Goal: Use online tool/utility: Utilize a website feature to perform a specific function

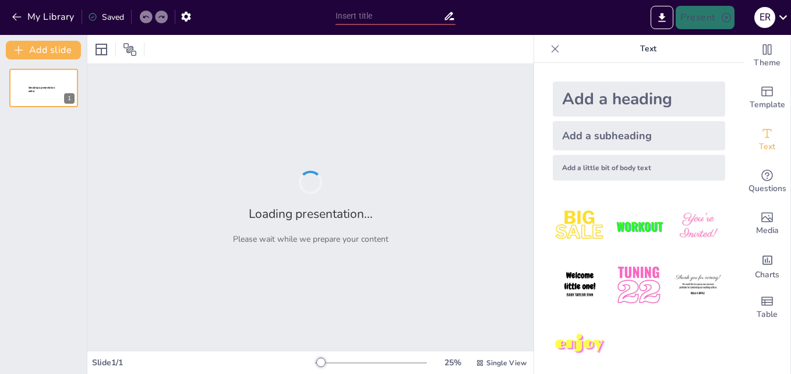
type input "Capacitación en Primeros Auxilios para [MEDICAL_DATA]"
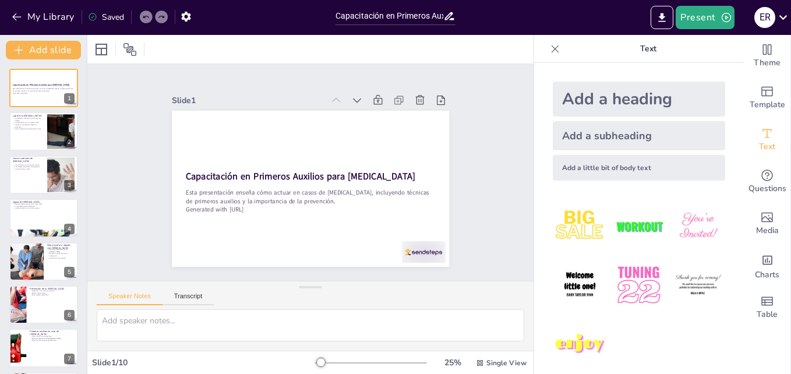
click at [570, 278] on img at bounding box center [580, 285] width 54 height 54
drag, startPoint x: 282, startPoint y: 171, endPoint x: 347, endPoint y: 122, distance: 81.6
click at [270, 126] on span "Welcome little one!" at bounding box center [261, 139] width 20 height 27
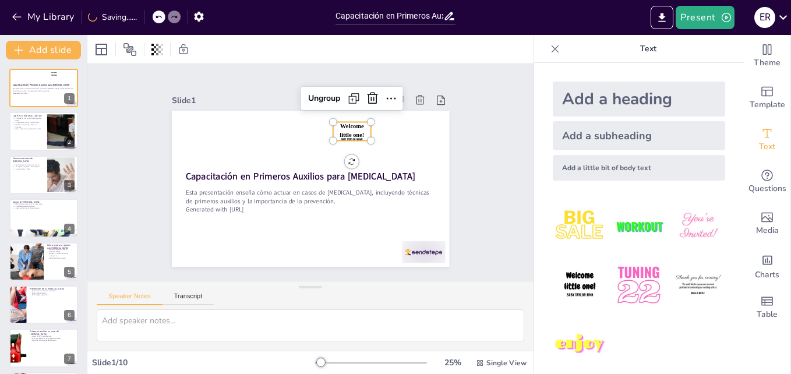
click at [353, 144] on span "Welcome little one!" at bounding box center [367, 156] width 29 height 25
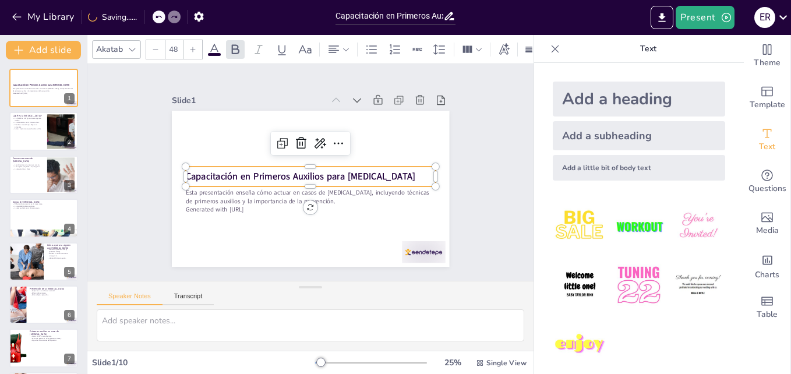
click at [297, 166] on strong "Capacitación en Primeros Auxilios para [MEDICAL_DATA]" at bounding box center [300, 168] width 179 height 163
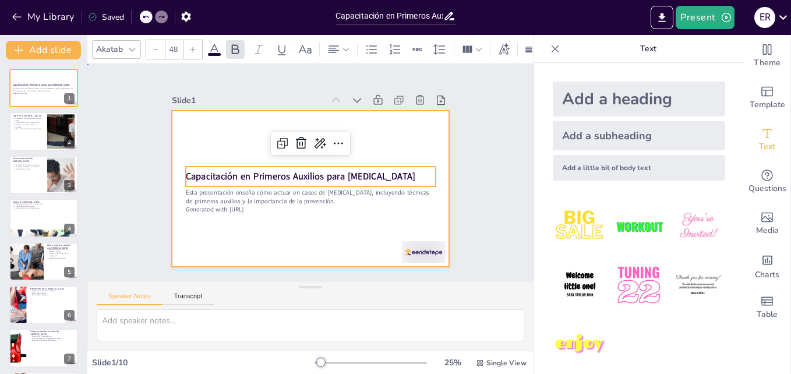
click at [262, 216] on div at bounding box center [298, 163] width 290 height 316
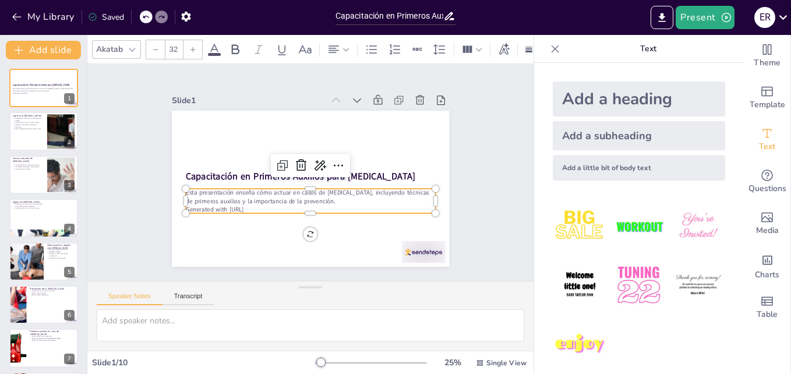
click at [264, 204] on p "Generated with [URL]" at bounding box center [341, 150] width 154 height 207
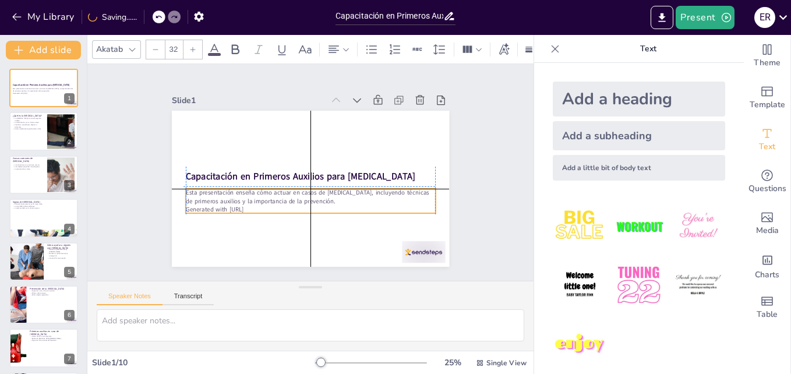
click at [256, 205] on p "Generated with [URL]" at bounding box center [277, 157] width 110 height 232
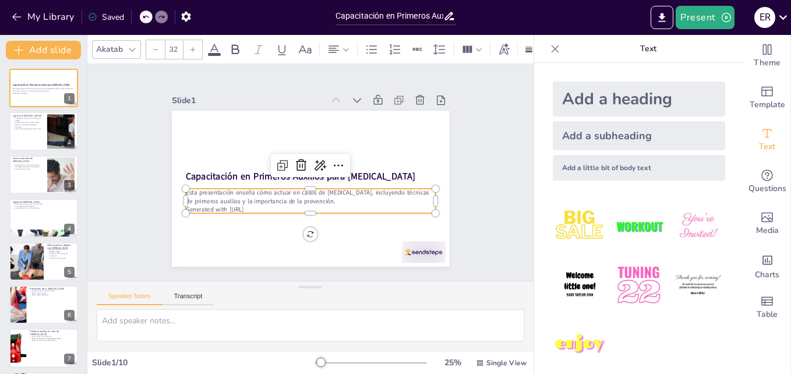
click at [258, 205] on p "Generated with [URL]" at bounding box center [295, 206] width 232 height 110
click at [756, 98] on span "Template" at bounding box center [768, 104] width 36 height 13
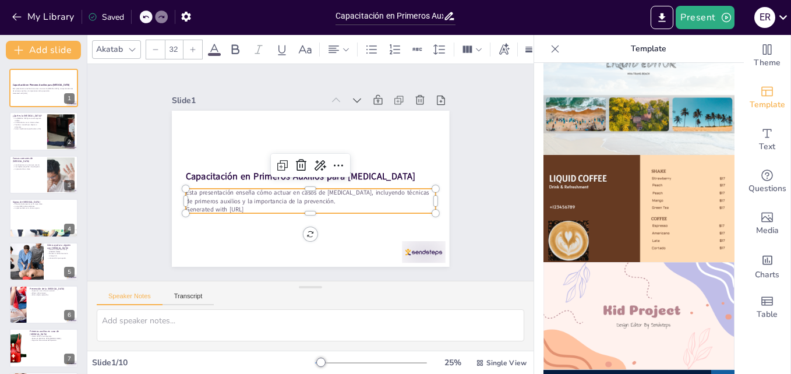
scroll to position [535, 0]
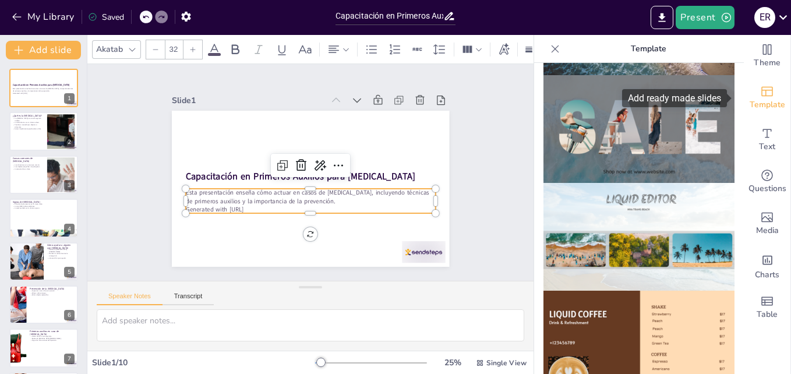
click at [761, 96] on icon "Add ready made slides" at bounding box center [767, 92] width 12 height 10
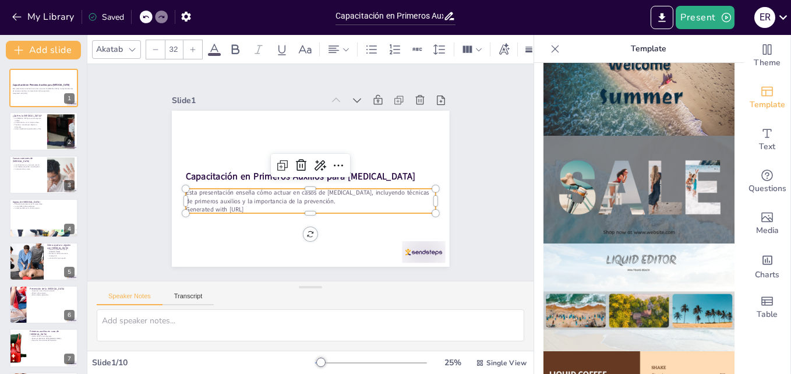
scroll to position [401, 0]
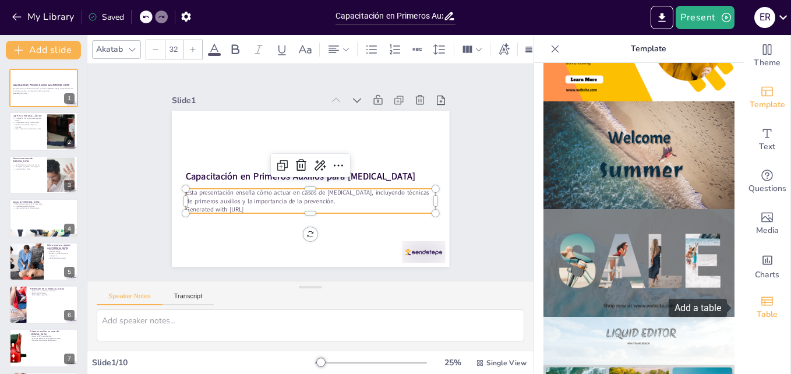
click at [759, 309] on span "Table" at bounding box center [767, 314] width 21 height 13
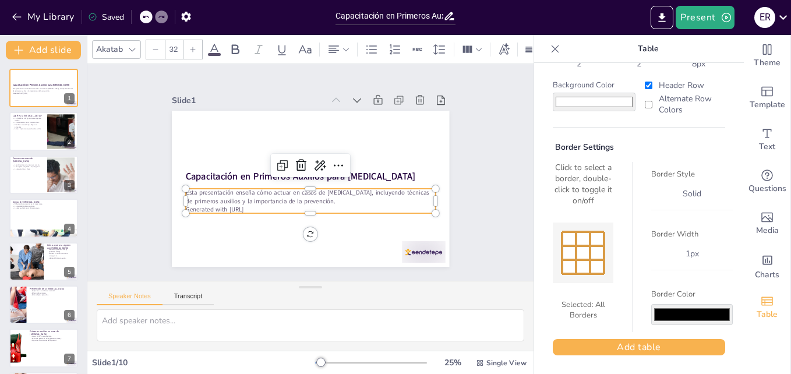
scroll to position [0, 0]
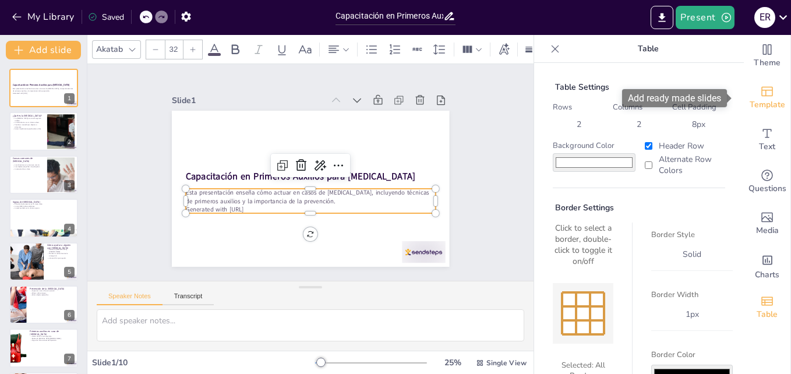
click at [762, 99] on span "Template" at bounding box center [768, 104] width 36 height 13
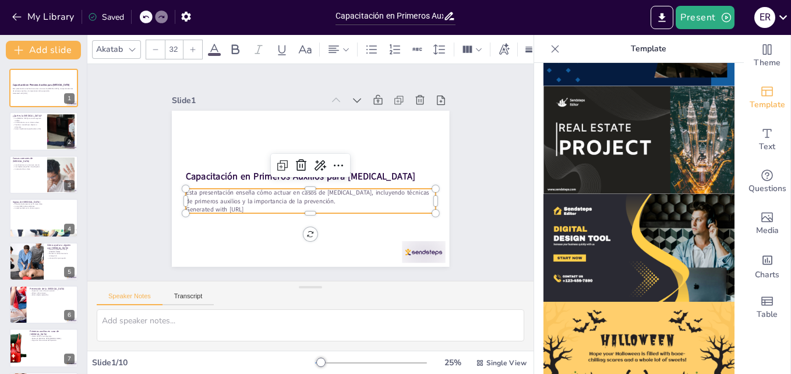
scroll to position [1169, 0]
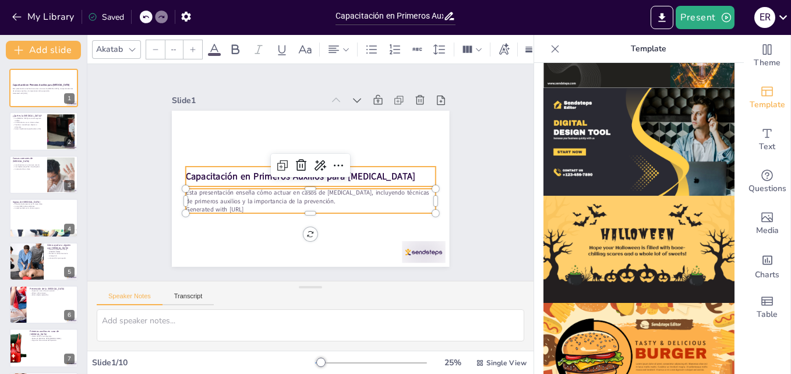
type input "48"
click at [364, 171] on p "Capacitación en Primeros Auxilios para [MEDICAL_DATA]" at bounding box center [308, 175] width 195 height 177
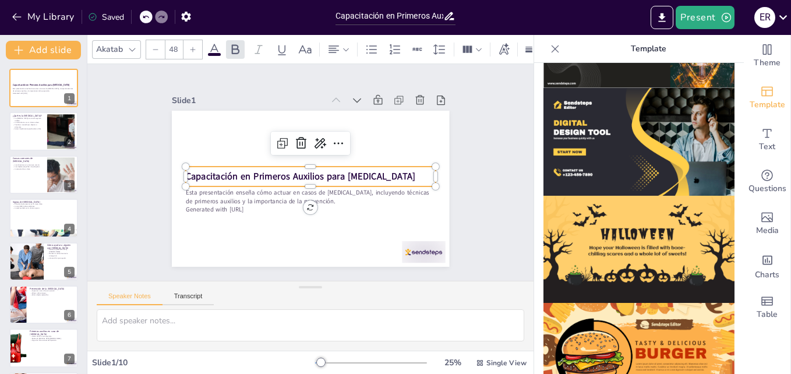
click at [326, 171] on p "Capacitación en Primeros Auxilios para [MEDICAL_DATA]" at bounding box center [306, 173] width 39 height 250
click at [351, 171] on p "Capacitación en Primeros Auxilios para [MEDICAL_DATA]" at bounding box center [307, 174] width 90 height 242
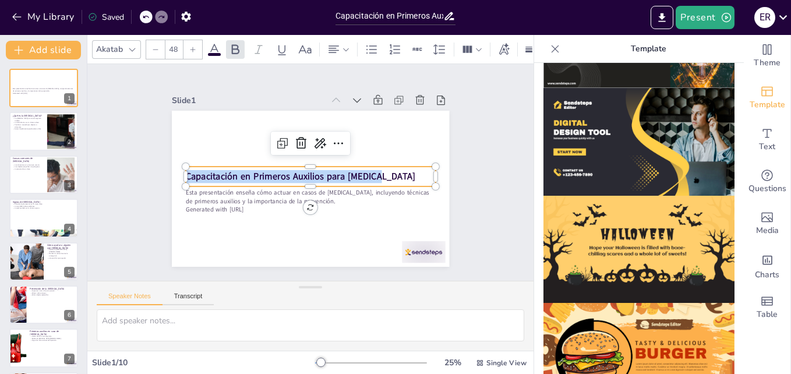
drag, startPoint x: 371, startPoint y: 171, endPoint x: 179, endPoint y: 168, distance: 191.7
click at [287, 168] on p "Capacitación en Primeros Auxilios para [MEDICAL_DATA]" at bounding box center [306, 173] width 39 height 250
click at [134, 45] on icon at bounding box center [132, 49] width 9 height 9
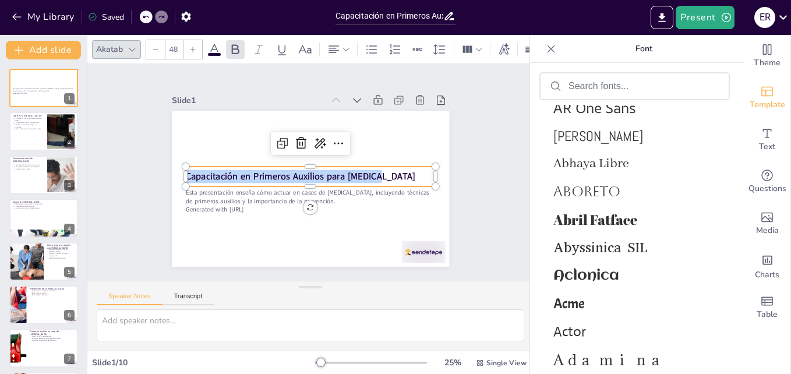
scroll to position [494, 0]
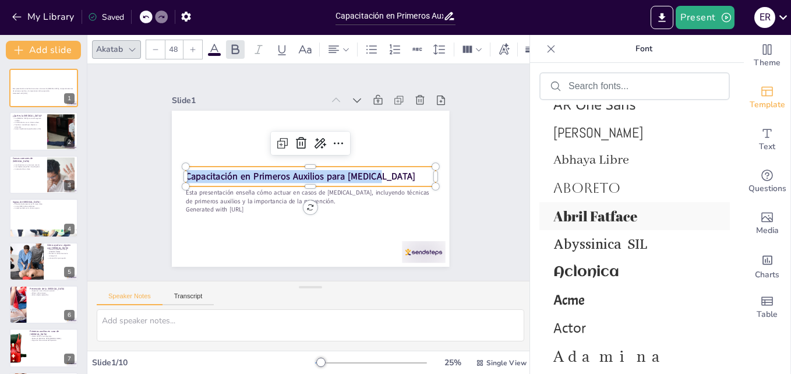
click at [597, 214] on span "Abril Fatface" at bounding box center [632, 216] width 158 height 19
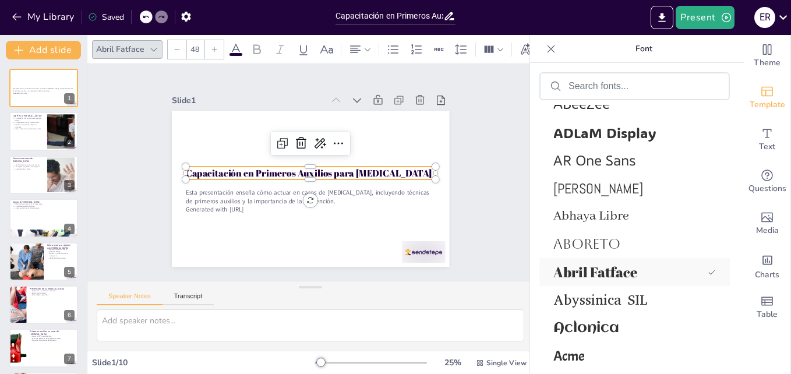
scroll to position [550, 0]
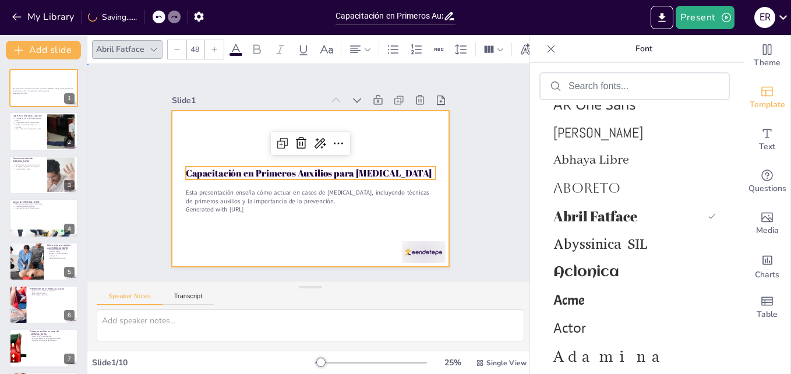
click at [359, 216] on div at bounding box center [298, 183] width 302 height 311
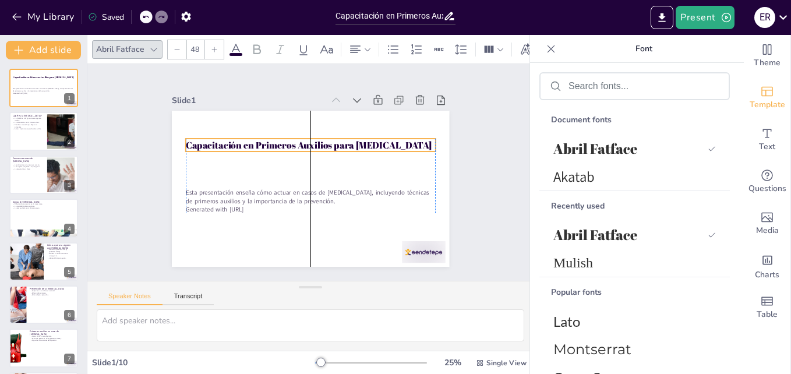
drag, startPoint x: 383, startPoint y: 163, endPoint x: 383, endPoint y: 135, distance: 27.4
click at [383, 135] on p "Capacitación en Primeros Auxilios para [MEDICAL_DATA]" at bounding box center [292, 192] width 195 height 177
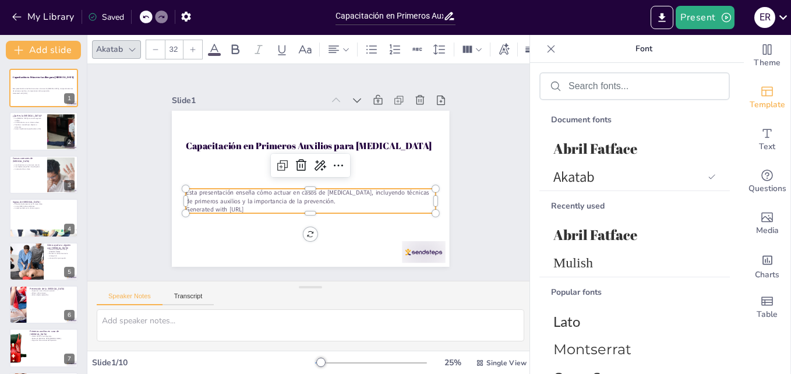
click at [357, 157] on p "Esta presentación enseña cómo actuar en casos de [MEDICAL_DATA], incluyendo téc…" at bounding box center [311, 148] width 250 height 17
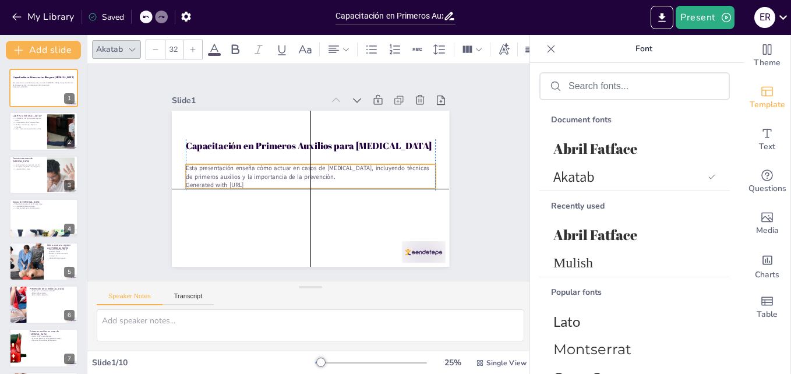
drag, startPoint x: 357, startPoint y: 195, endPoint x: 361, endPoint y: 172, distance: 23.1
click at [361, 172] on p "Esta presentación enseña cómo actuar en casos de [MEDICAL_DATA], incluyendo téc…" at bounding box center [310, 171] width 248 height 69
click at [300, 181] on p "Generated with [URL]" at bounding box center [305, 184] width 232 height 110
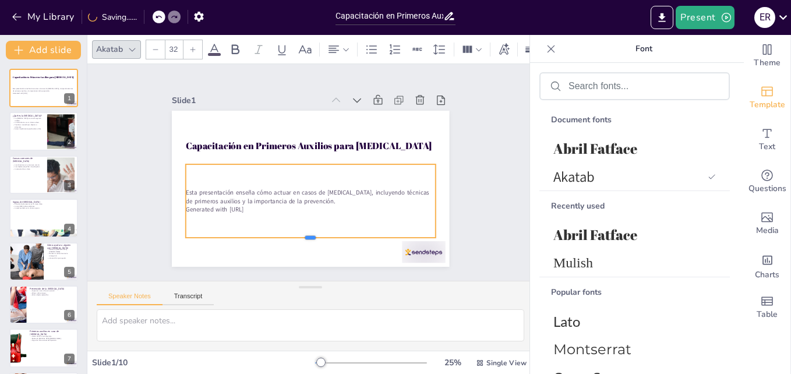
drag, startPoint x: 298, startPoint y: 186, endPoint x: 301, endPoint y: 235, distance: 49.0
click at [301, 238] on div at bounding box center [311, 242] width 250 height 9
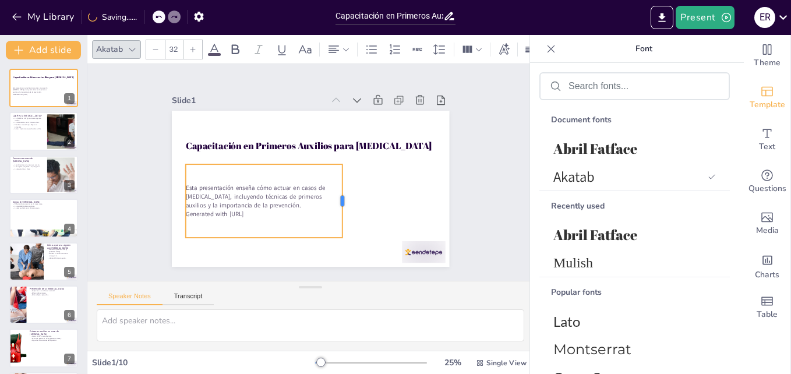
drag, startPoint x: 427, startPoint y: 197, endPoint x: 334, endPoint y: 204, distance: 93.5
click at [327, 204] on div at bounding box center [289, 214] width 73 height 24
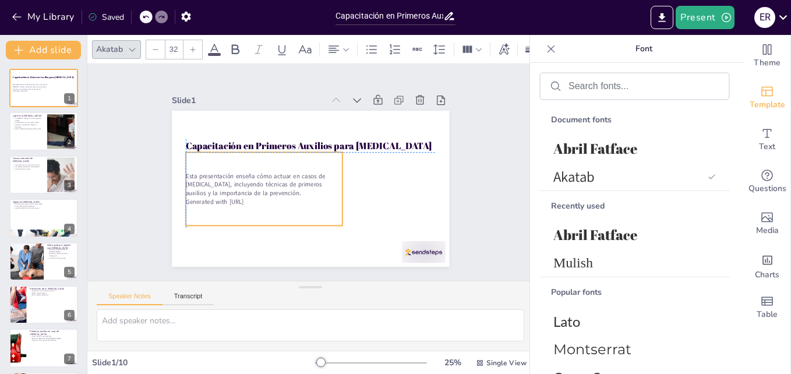
drag, startPoint x: 291, startPoint y: 213, endPoint x: 294, endPoint y: 204, distance: 9.8
click at [294, 204] on div "Esta presentación enseña cómo actuar en casos de [MEDICAL_DATA], incluyendo téc…" at bounding box center [346, 138] width 173 height 131
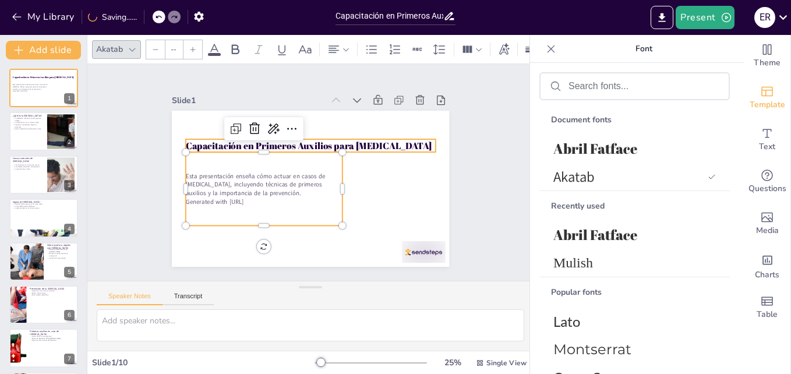
type input "48"
click at [352, 139] on p "Capacitación en Primeros Auxilios para [MEDICAL_DATA]" at bounding box center [311, 145] width 250 height 13
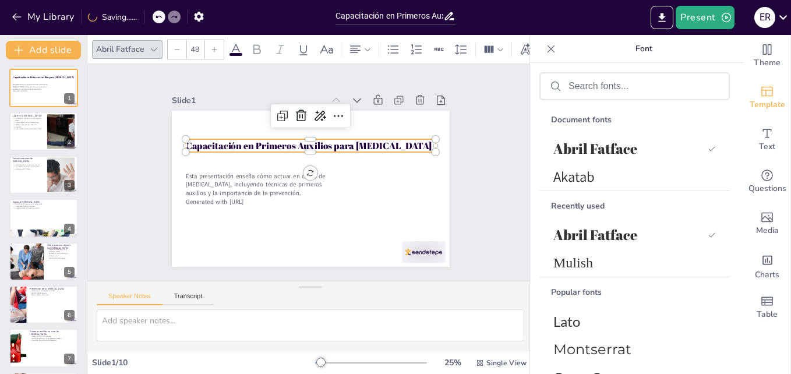
click at [352, 139] on p "Capacitación en Primeros Auxilios para [MEDICAL_DATA]" at bounding box center [334, 159] width 136 height 223
click at [341, 139] on p "Capacitación en Primeros Auxilios para [MEDICAL_DATA]" at bounding box center [326, 150] width 210 height 157
click at [344, 141] on p "Capacitación en Primeros Auxilios para [MEDICAL_DATA]" at bounding box center [331, 157] width 157 height 210
click at [344, 141] on p "Capacitación en Primeros Auxilios para [MEDICAL_DATA]" at bounding box center [295, 193] width 210 height 157
click at [344, 141] on p "Capacitación en Primeros Auxilios para [MEDICAL_DATA]" at bounding box center [288, 188] width 157 height 210
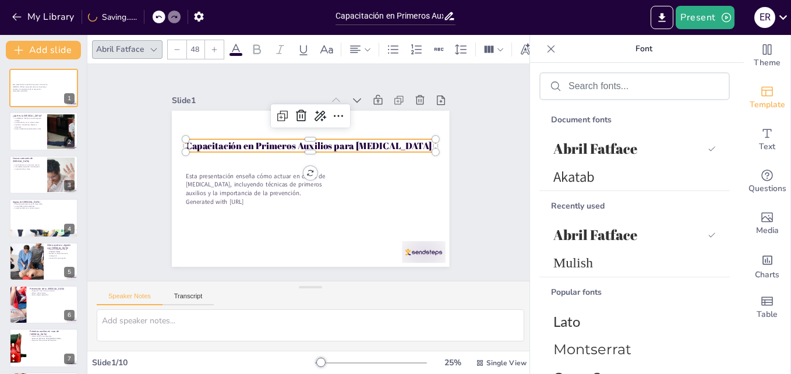
click at [344, 193] on p "Capacitación en Primeros Auxilios para [MEDICAL_DATA]" at bounding box center [311, 199] width 250 height 13
click at [344, 153] on p "Capacitación en Primeros Auxilios para [MEDICAL_DATA]" at bounding box center [319, 198] width 242 height 90
click at [343, 137] on p "Capacitación en Primeros Auxilios par aAsfixia" at bounding box center [316, 146] width 247 height 65
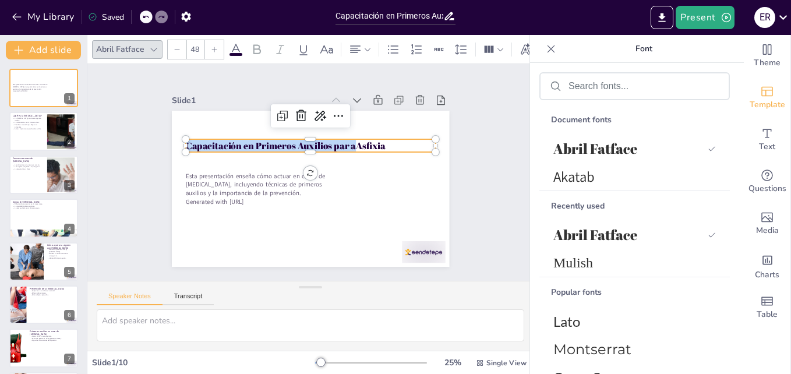
drag, startPoint x: 347, startPoint y: 139, endPoint x: 188, endPoint y: 148, distance: 159.9
click at [188, 148] on div "Esta presentación enseña cómo actuar en casos de [MEDICAL_DATA], incluyendo téc…" at bounding box center [298, 182] width 290 height 316
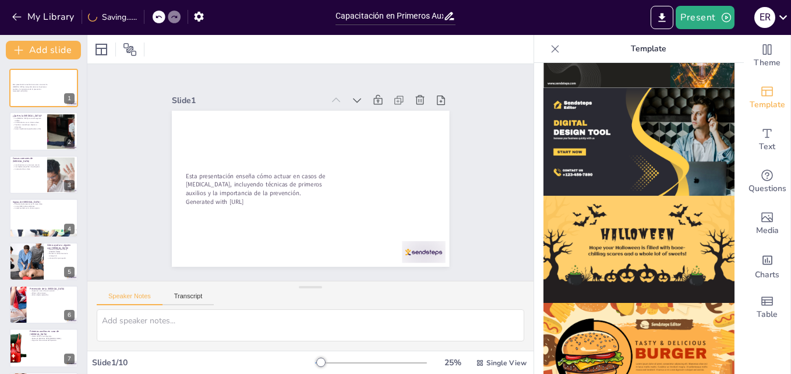
click at [157, 16] on icon at bounding box center [159, 17] width 6 height 3
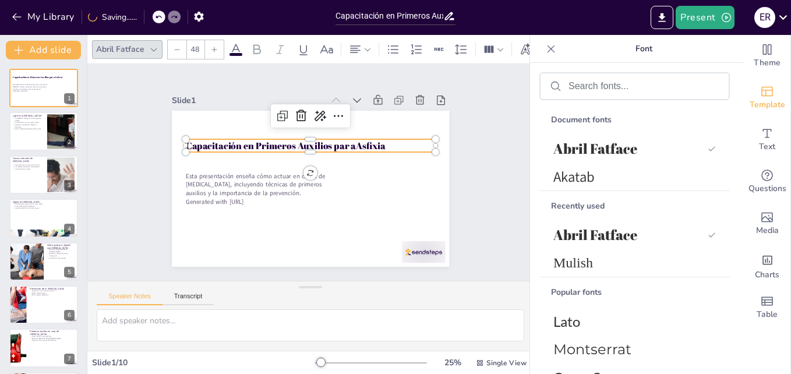
click at [304, 139] on p "Capacitación en Primeros Auxilios par aAsfixia" at bounding box center [336, 166] width 65 height 247
click at [325, 142] on p "Capacitación en Primeros Auxilios par aAsfixia" at bounding box center [337, 170] width 39 height 250
click at [343, 153] on p "Capacitación en Primeros Auxilios par aAsfixia" at bounding box center [319, 198] width 242 height 90
click at [348, 140] on p "Capacitación en Primeros Auxilios par aAsfixia" at bounding box center [297, 149] width 223 height 136
click at [348, 140] on p "Capacitación en Primeros Auxilios par aAsfixia" at bounding box center [319, 148] width 242 height 90
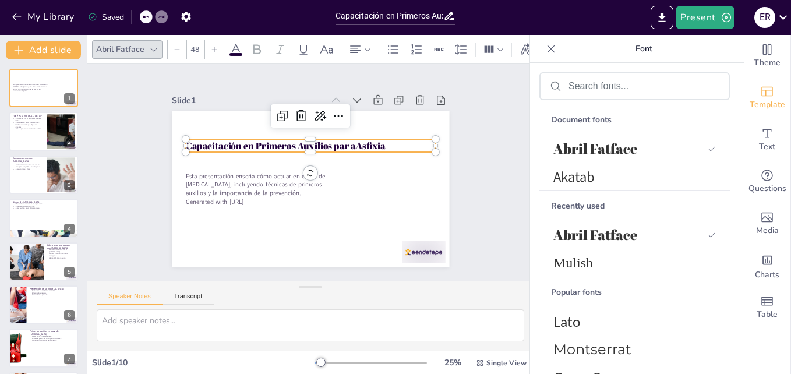
click at [345, 153] on p "Capacitación en Primeros Auxilios par aAsfixia" at bounding box center [303, 198] width 242 height 90
click at [341, 143] on p "Capacitación en Primeros Auxilios par aAsfixia" at bounding box center [337, 170] width 39 height 250
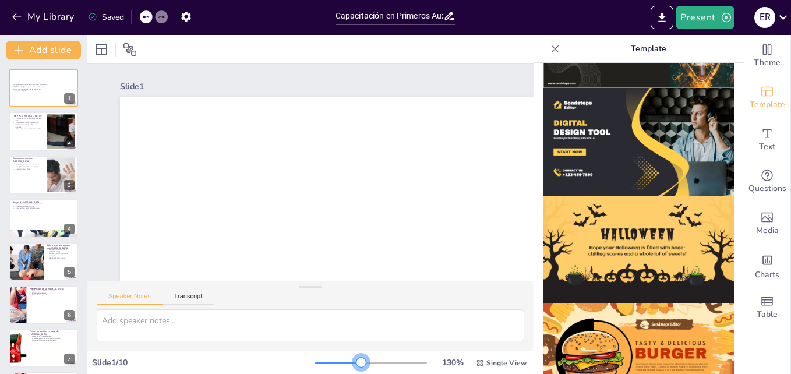
click at [354, 359] on div at bounding box center [371, 362] width 112 height 9
click at [37, 121] on p "La falta de aire es un síntoma clave." at bounding box center [27, 122] width 31 height 2
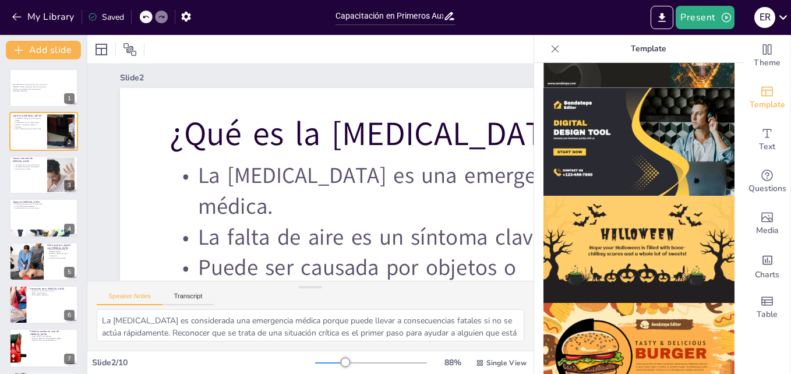
scroll to position [0, 0]
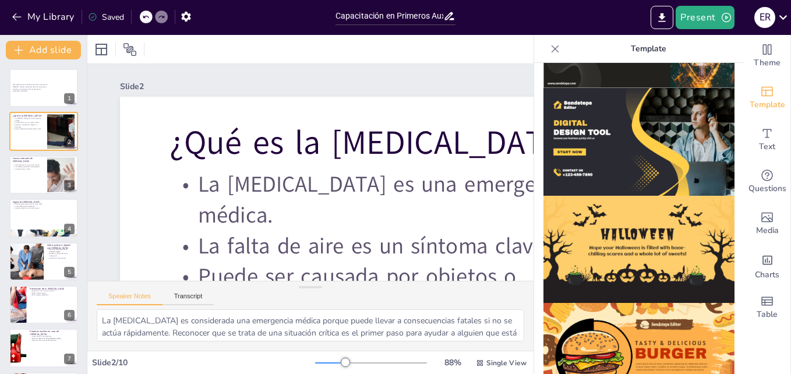
click at [315, 363] on div at bounding box center [330, 362] width 30 height 1
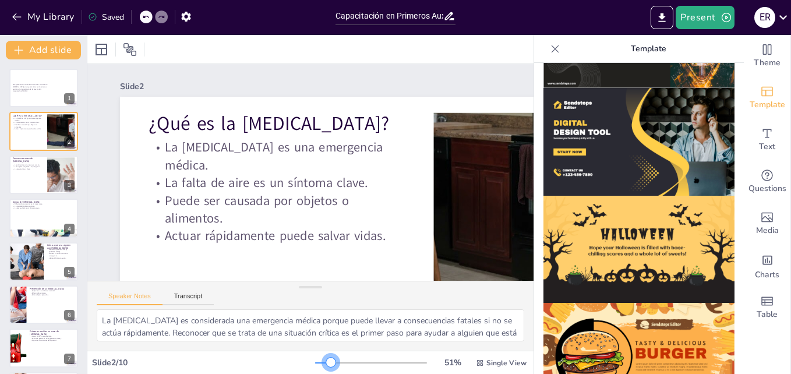
click at [323, 362] on div at bounding box center [371, 362] width 112 height 9
click at [48, 175] on div at bounding box center [60, 175] width 53 height 36
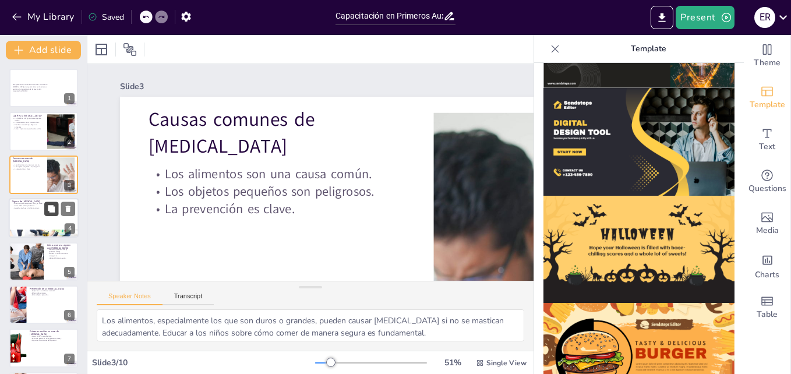
click at [46, 215] on button at bounding box center [51, 209] width 14 height 14
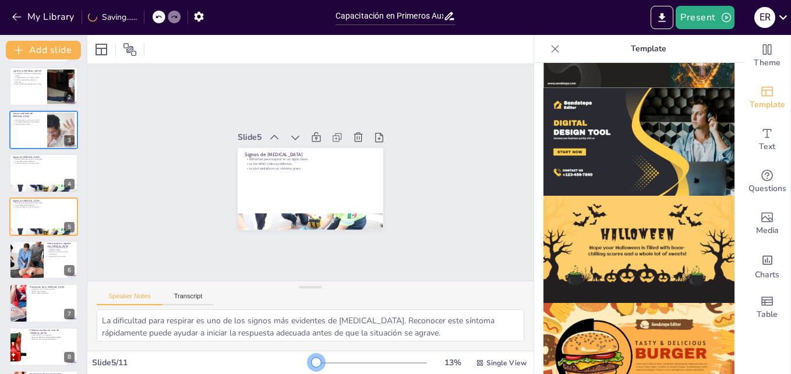
click at [315, 364] on div at bounding box center [371, 362] width 112 height 9
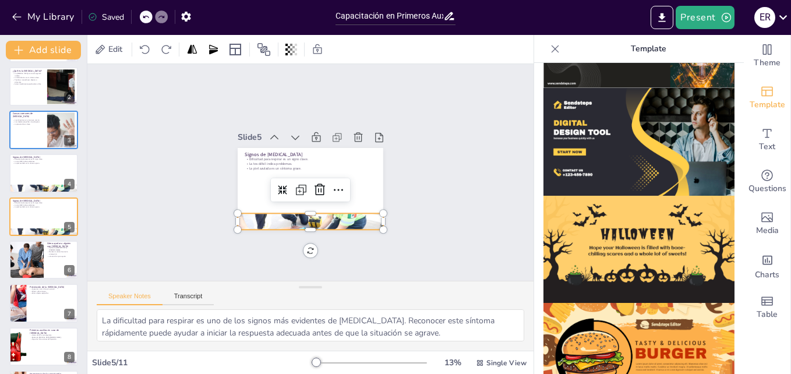
click at [318, 218] on div at bounding box center [261, 167] width 111 height 155
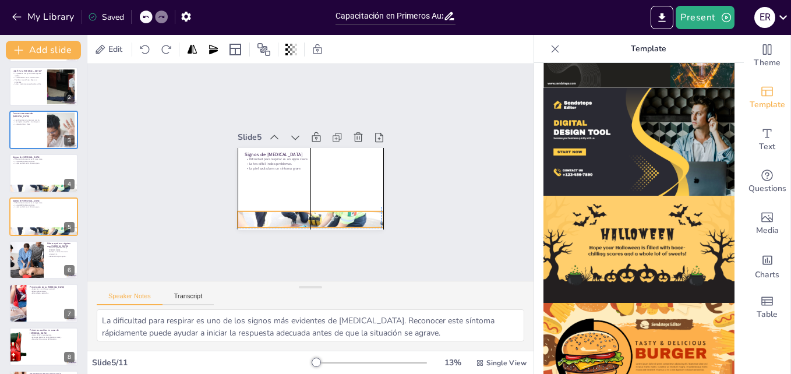
drag, startPoint x: 323, startPoint y: 218, endPoint x: 322, endPoint y: 211, distance: 6.5
click at [322, 211] on div at bounding box center [267, 153] width 147 height 172
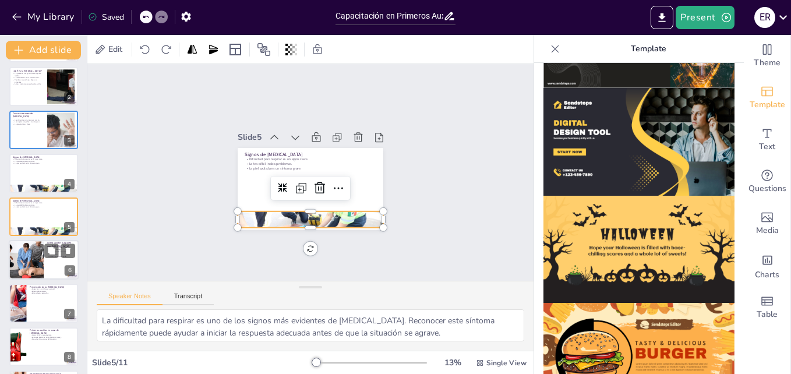
click at [33, 249] on div at bounding box center [26, 260] width 63 height 40
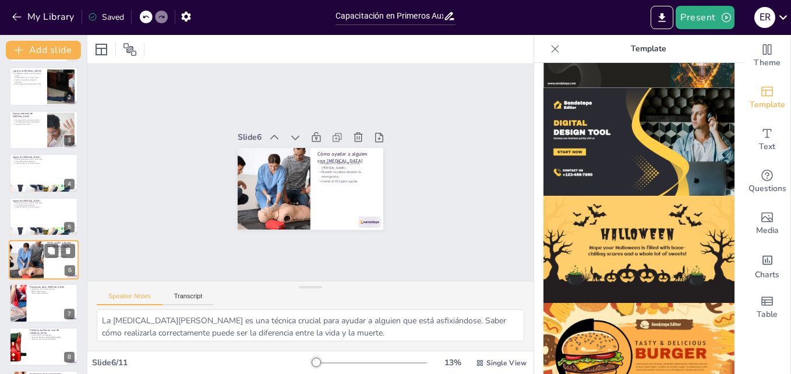
scroll to position [88, 0]
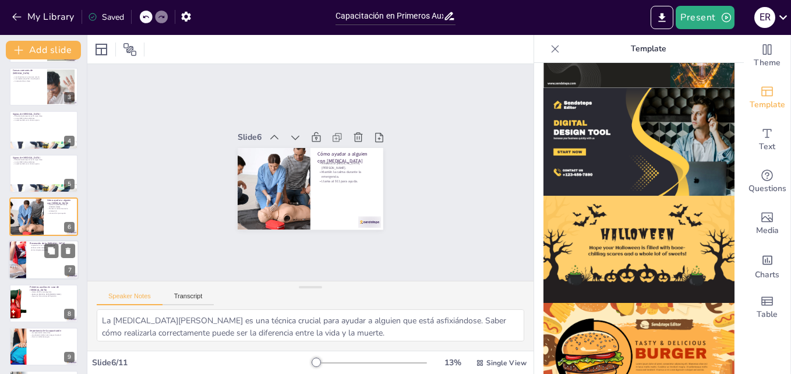
click at [37, 255] on div at bounding box center [44, 261] width 70 height 40
type textarea "La supervisión de los niños durante el juego y las comidas es clave para preven…"
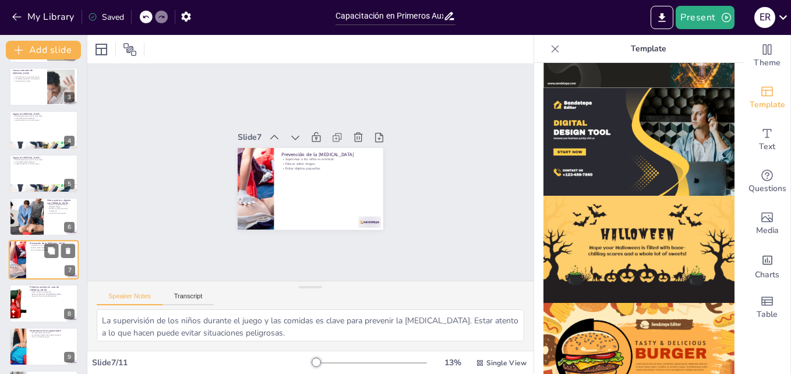
scroll to position [131, 0]
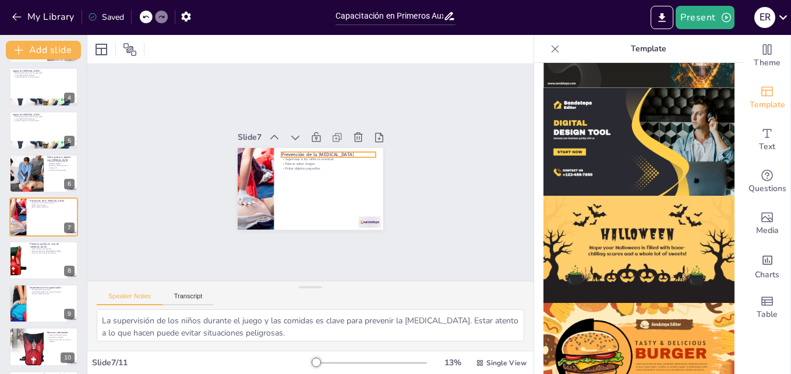
click at [279, 149] on p "Prevención de la [MEDICAL_DATA]" at bounding box center [287, 162] width 45 height 89
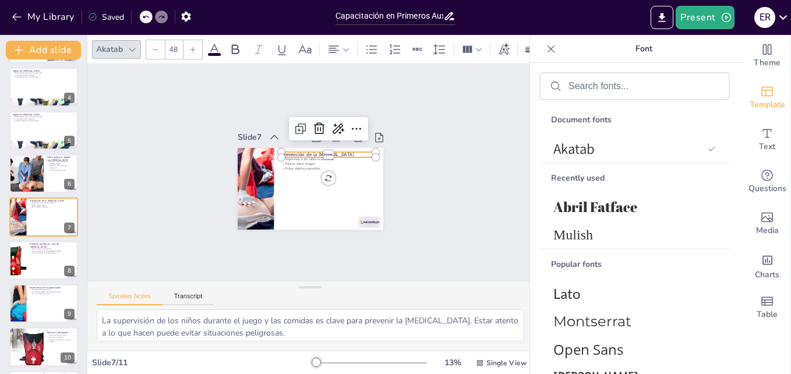
click at [308, 149] on p "Prevención de la [MEDICAL_DATA]" at bounding box center [334, 179] width 53 height 85
click at [298, 149] on p "Prevención de la [MEDICAL_DATA]" at bounding box center [335, 171] width 75 height 68
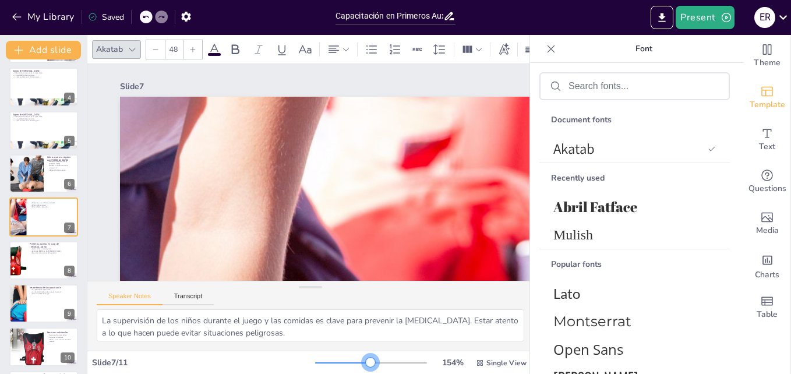
click at [363, 363] on div at bounding box center [371, 362] width 112 height 9
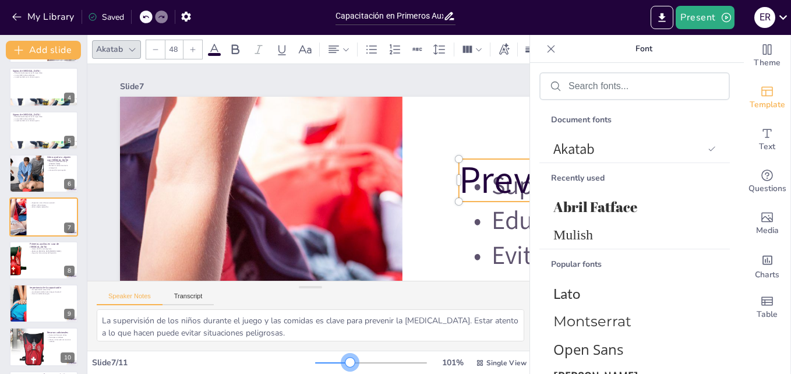
click at [343, 362] on div at bounding box center [332, 362] width 35 height 1
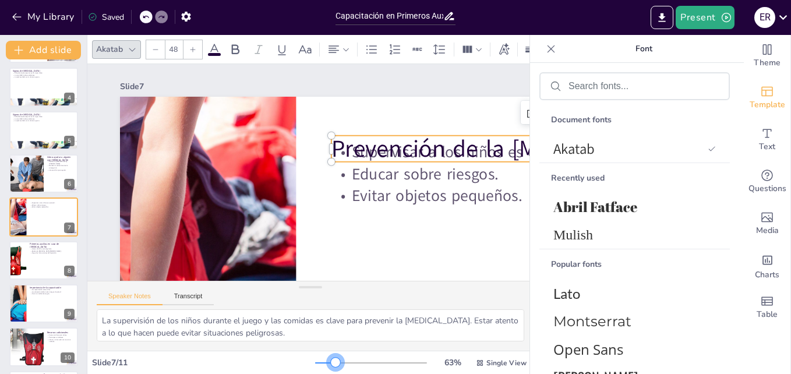
click at [328, 362] on div at bounding box center [325, 362] width 20 height 1
click at [320, 361] on div at bounding box center [371, 362] width 112 height 9
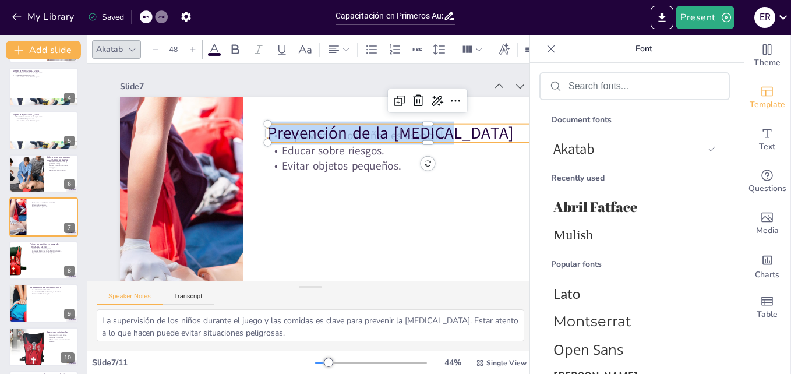
drag, startPoint x: 447, startPoint y: 133, endPoint x: 267, endPoint y: 143, distance: 180.3
click at [267, 143] on div "Supervisar a los niños es esencial. Educar sobre riesgos. Evitar objetos pequeñ…" at bounding box center [255, 109] width 492 height 277
click at [584, 204] on span "Abril Fatface" at bounding box center [632, 207] width 158 height 19
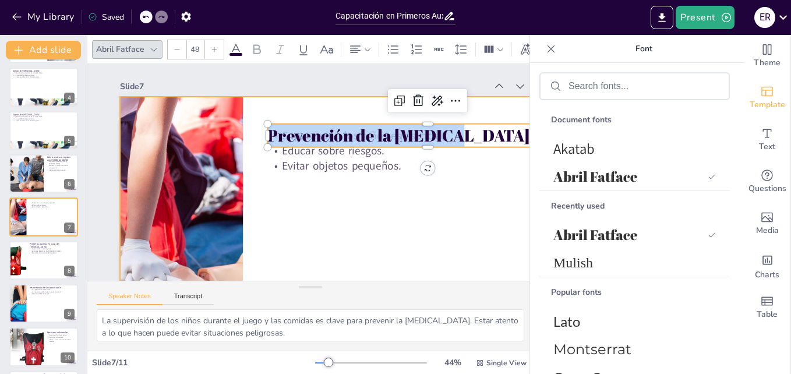
click at [491, 179] on div at bounding box center [285, 92] width 562 height 453
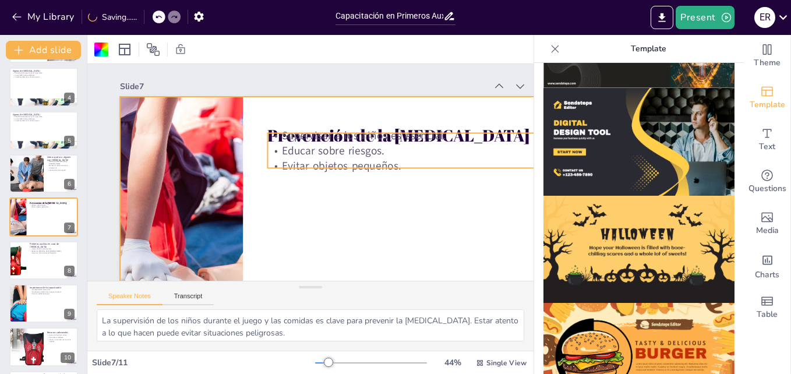
click at [439, 141] on p "Supervisar a los niños es esencial." at bounding box center [382, 272] width 114 height 309
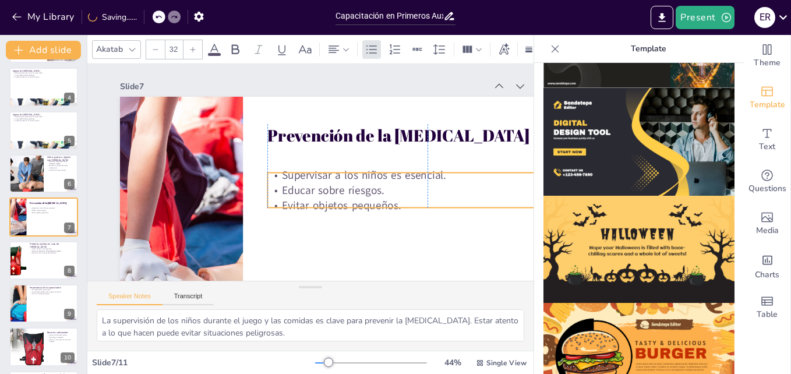
drag, startPoint x: 477, startPoint y: 141, endPoint x: 473, endPoint y: 181, distance: 39.8
click at [329, 181] on p "Supervisar a los niños es esencial." at bounding box center [289, 57] width 82 height 316
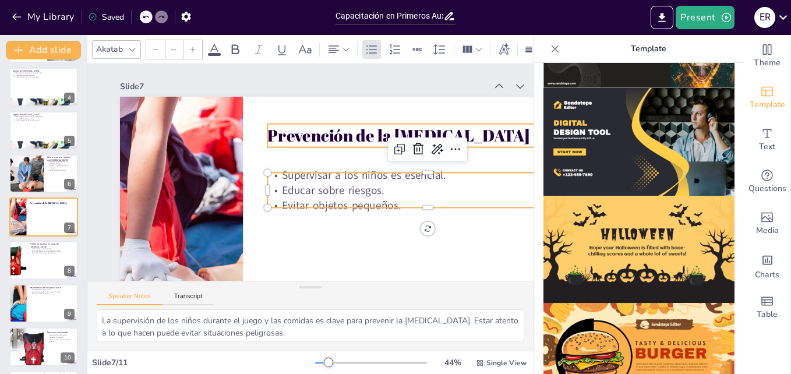
click at [375, 153] on p "Prevención de la [MEDICAL_DATA]" at bounding box center [271, 289] width 207 height 272
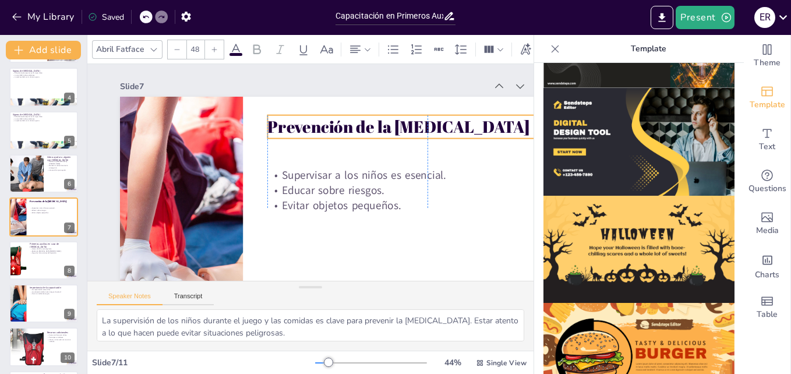
drag, startPoint x: 473, startPoint y: 130, endPoint x: 474, endPoint y: 121, distance: 8.9
click at [474, 121] on p "Prevención de la [MEDICAL_DATA]" at bounding box center [435, 165] width 311 height 121
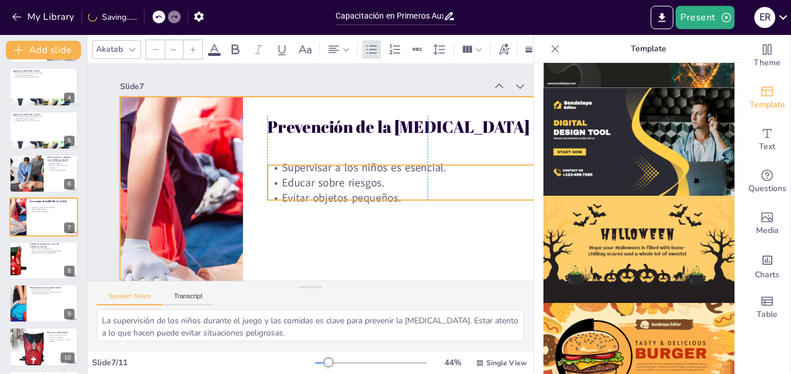
type input "32"
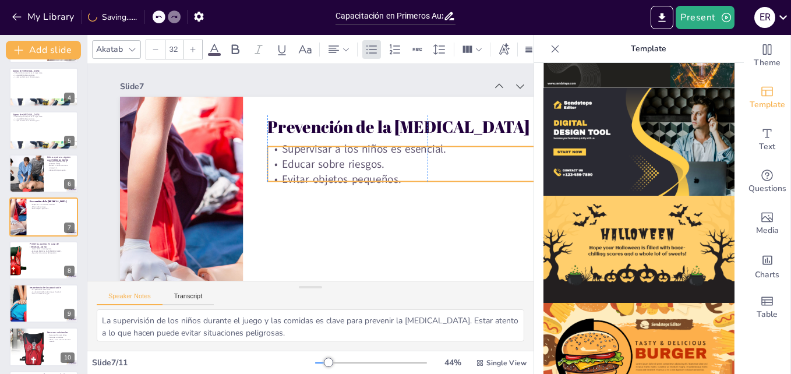
drag, startPoint x: 445, startPoint y: 173, endPoint x: 444, endPoint y: 147, distance: 26.2
click at [357, 184] on p "Supervisar a los niños es esencial." at bounding box center [197, 208] width 320 height 49
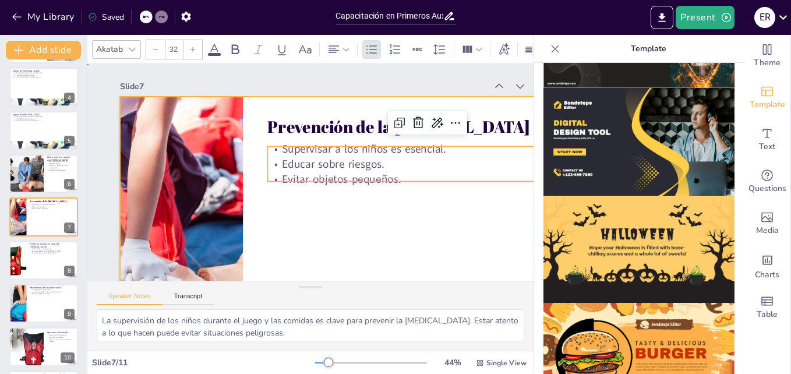
click at [473, 223] on div at bounding box center [360, 105] width 373 height 539
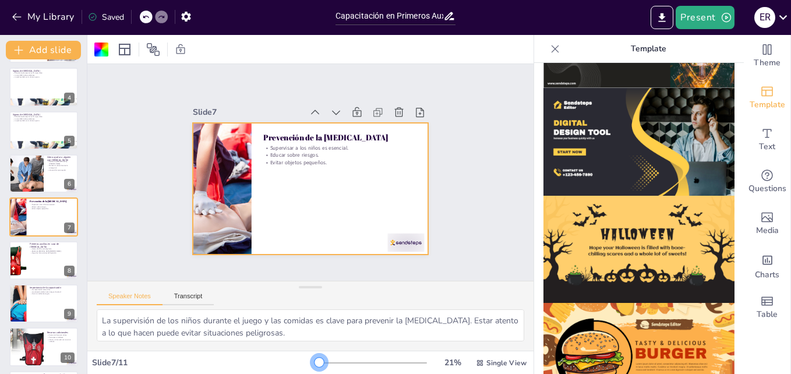
click at [315, 362] on div at bounding box center [317, 362] width 4 height 1
click at [329, 74] on div at bounding box center [310, 54] width 37 height 40
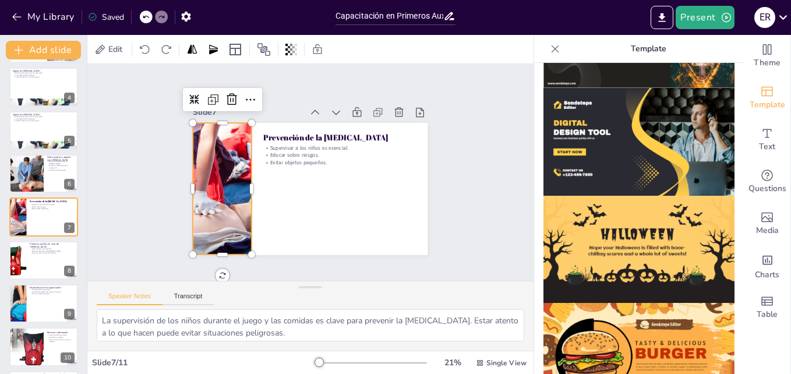
click at [260, 171] on div at bounding box center [353, 251] width 187 height 230
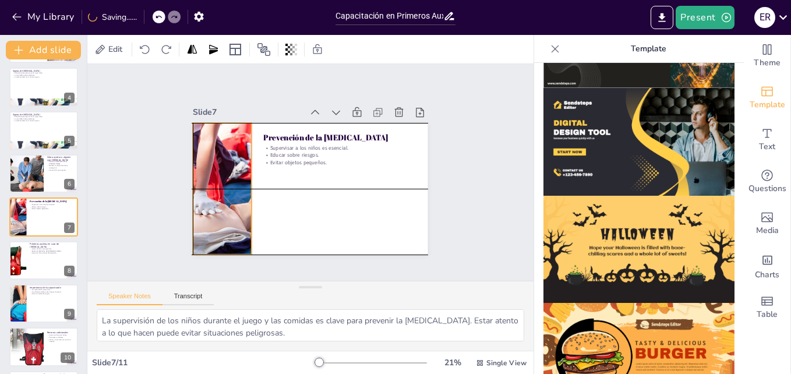
click at [294, 171] on div at bounding box center [399, 165] width 211 height 152
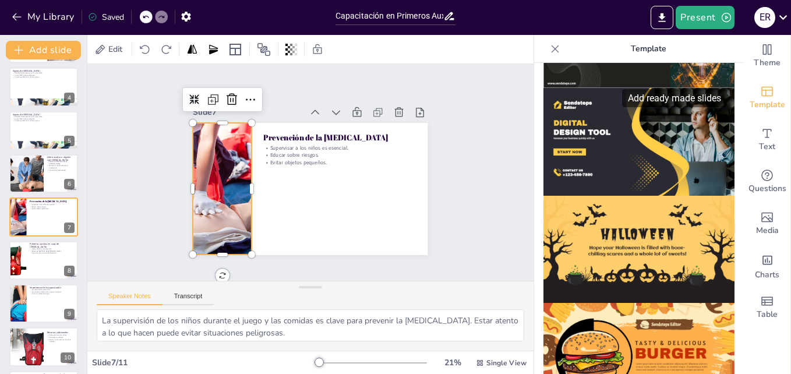
click at [761, 87] on icon "Add ready made slides" at bounding box center [767, 92] width 12 height 10
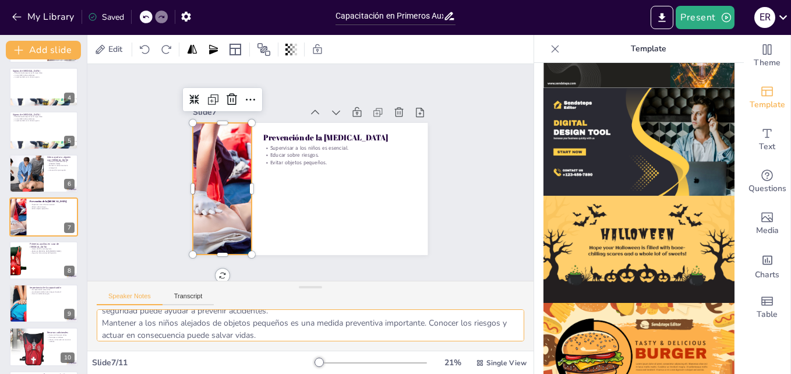
scroll to position [52, 0]
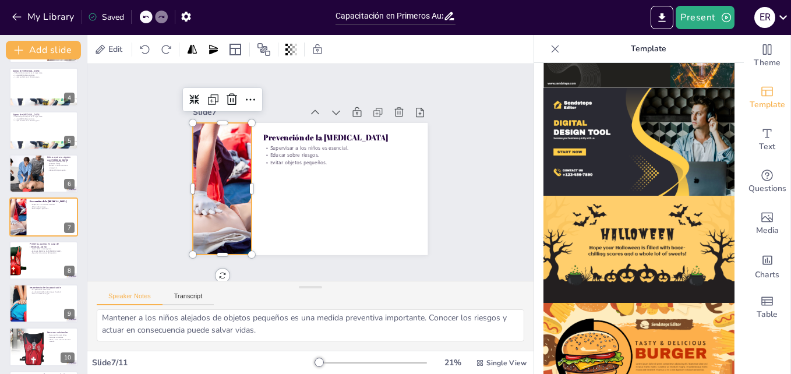
click at [197, 292] on div "Speaker Notes Transcript" at bounding box center [155, 297] width 117 height 15
click at [117, 51] on span "Edit" at bounding box center [115, 49] width 19 height 11
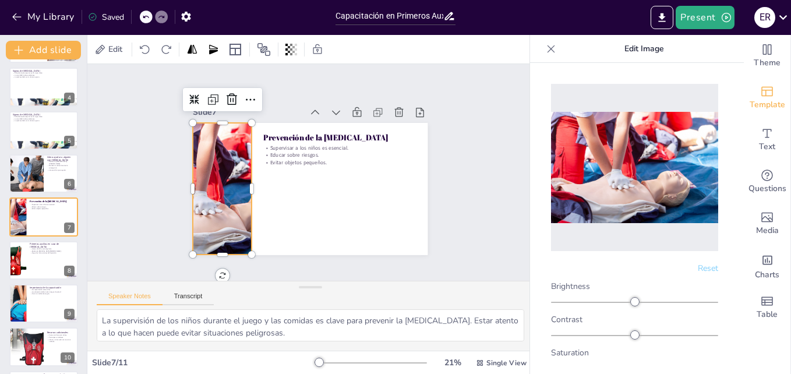
drag, startPoint x: 616, startPoint y: 186, endPoint x: 574, endPoint y: 185, distance: 41.4
click at [574, 185] on img at bounding box center [634, 167] width 167 height 111
click at [229, 181] on div at bounding box center [322, 84] width 187 height 230
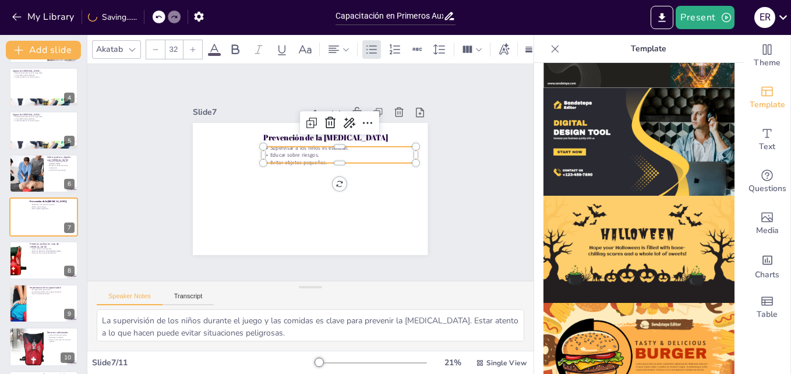
click at [302, 150] on p "Educar sobre riesgos." at bounding box center [321, 204] width 39 height 151
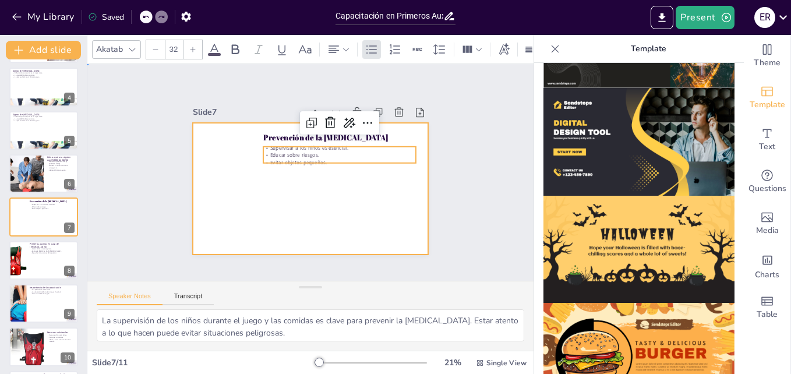
click at [224, 178] on div at bounding box center [301, 185] width 268 height 245
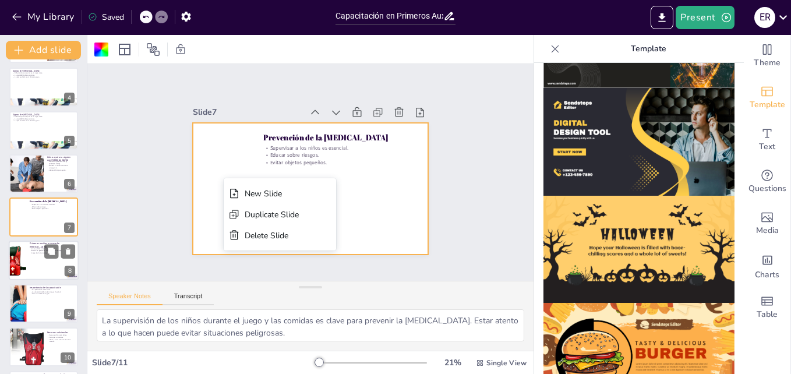
click at [58, 271] on div at bounding box center [44, 261] width 70 height 40
type textarea "Llamar al 911 es el primer paso en caso de [MEDICAL_DATA]. La asistencia médica…"
